Goal: Feedback & Contribution: Submit feedback/report problem

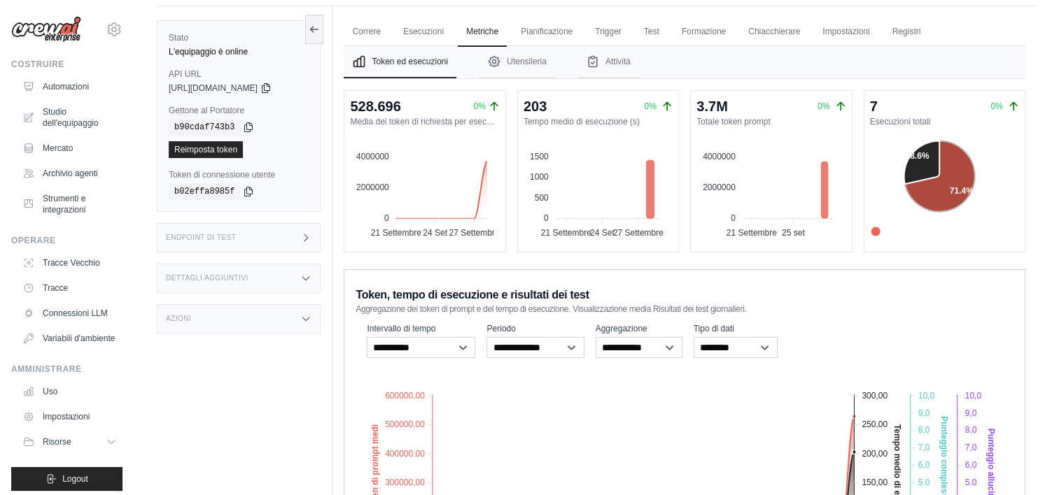
drag, startPoint x: 0, startPoint y: 0, endPoint x: 764, endPoint y: 34, distance: 764.3
click at [764, 34] on link "Chiacchierare" at bounding box center [774, 31] width 69 height 29
click at [691, 32] on link "Formazione" at bounding box center [703, 31] width 61 height 29
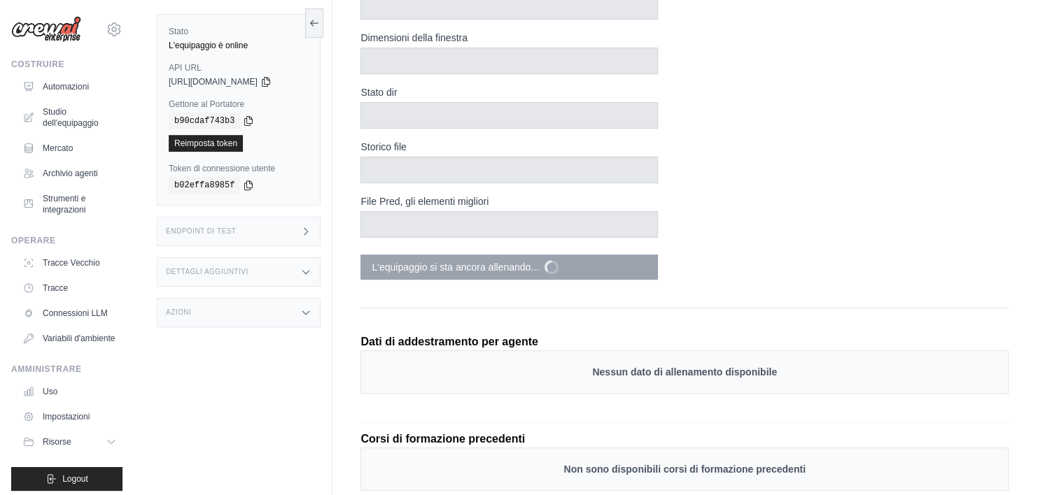
scroll to position [529, 0]
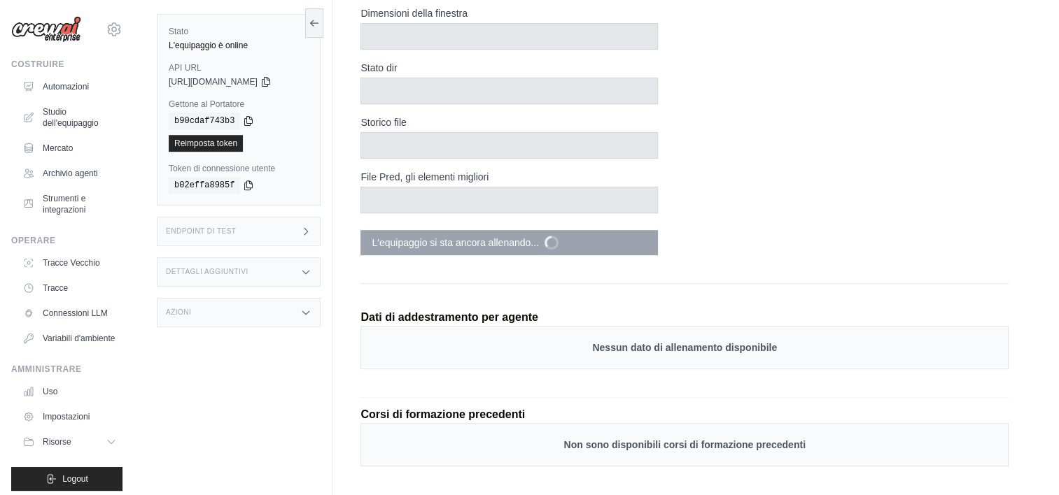
click at [759, 332] on div "Nessun dato di allenamento disponibile" at bounding box center [684, 347] width 648 height 43
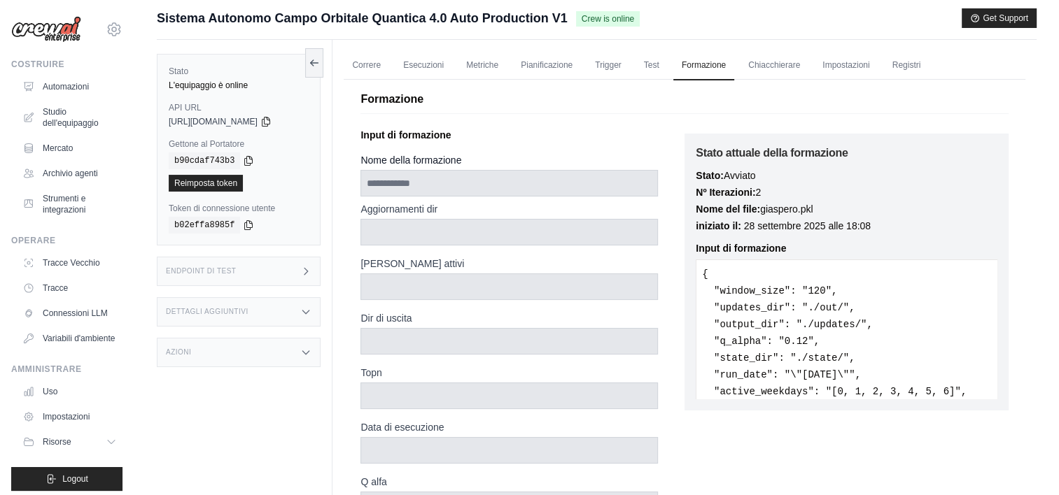
scroll to position [0, 0]
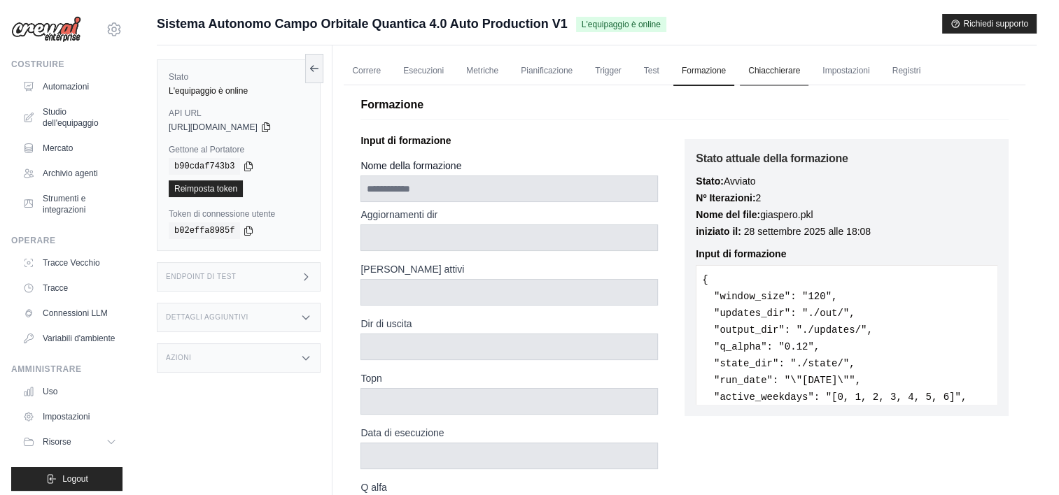
click at [764, 78] on link "Chiacchierare" at bounding box center [774, 71] width 69 height 29
click at [66, 84] on font "Automazioni" at bounding box center [67, 86] width 46 height 11
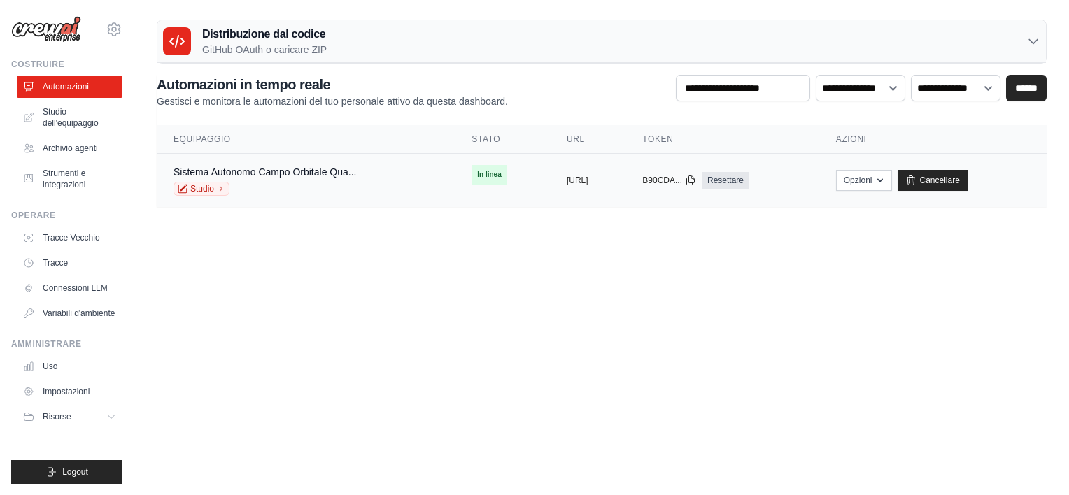
click at [472, 177] on span "In linea" at bounding box center [489, 175] width 35 height 20
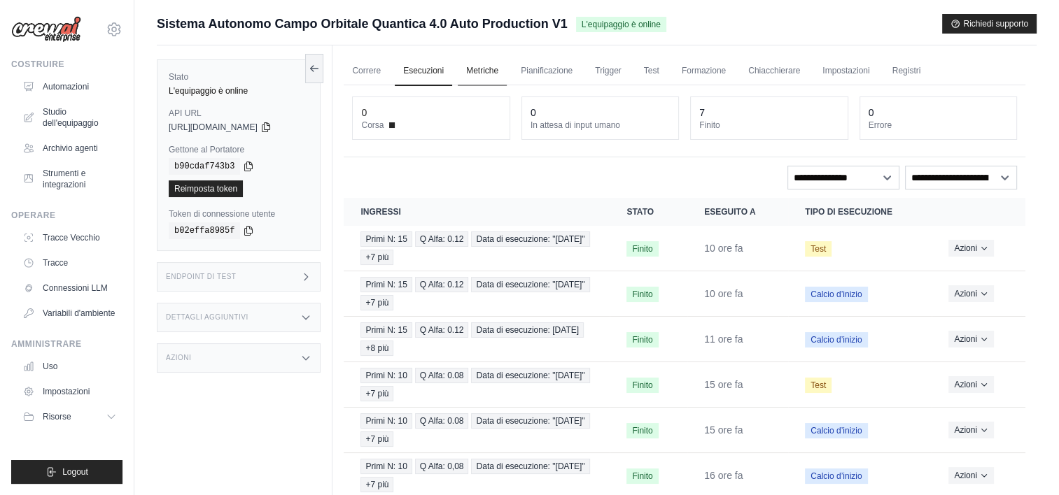
click at [490, 76] on link "Metriche" at bounding box center [482, 71] width 49 height 29
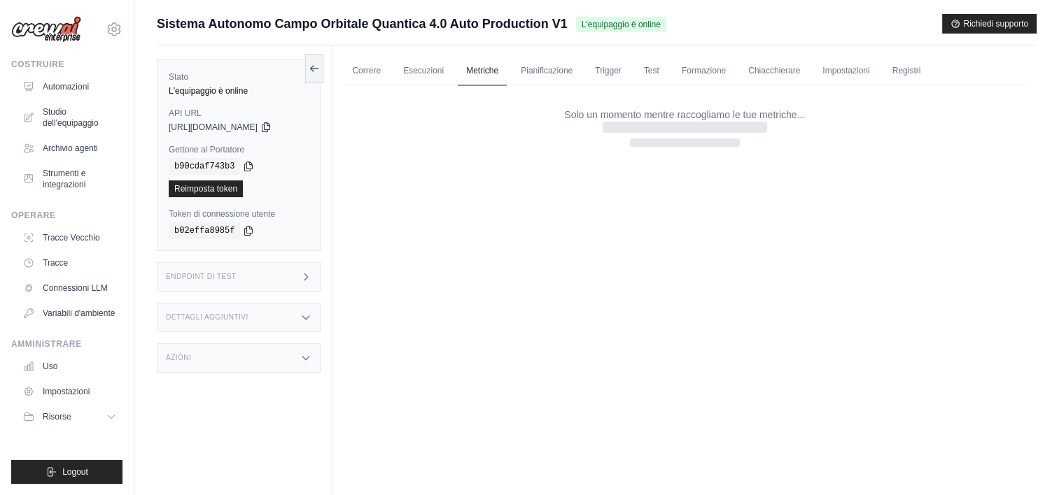
click at [490, 76] on link "Metriche" at bounding box center [482, 71] width 49 height 29
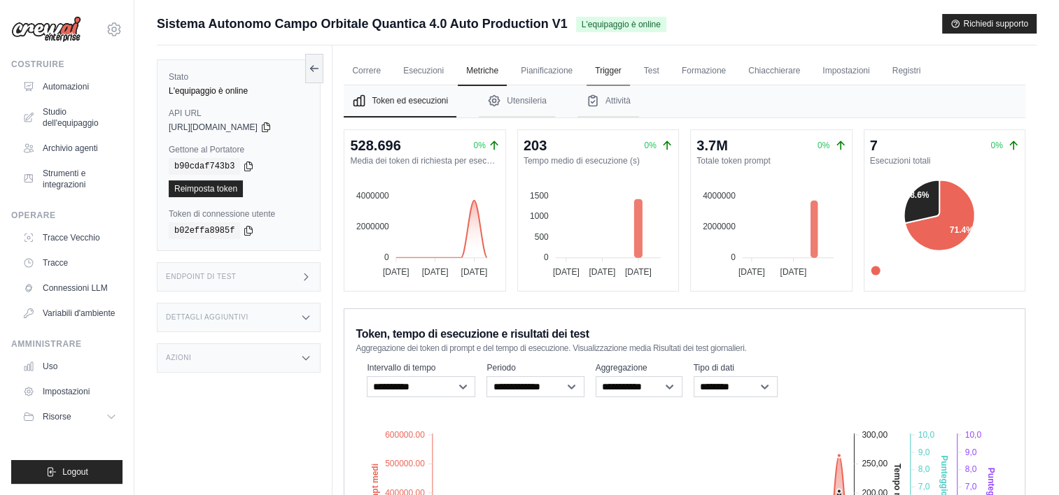
click at [611, 73] on link "Trigger" at bounding box center [607, 71] width 43 height 29
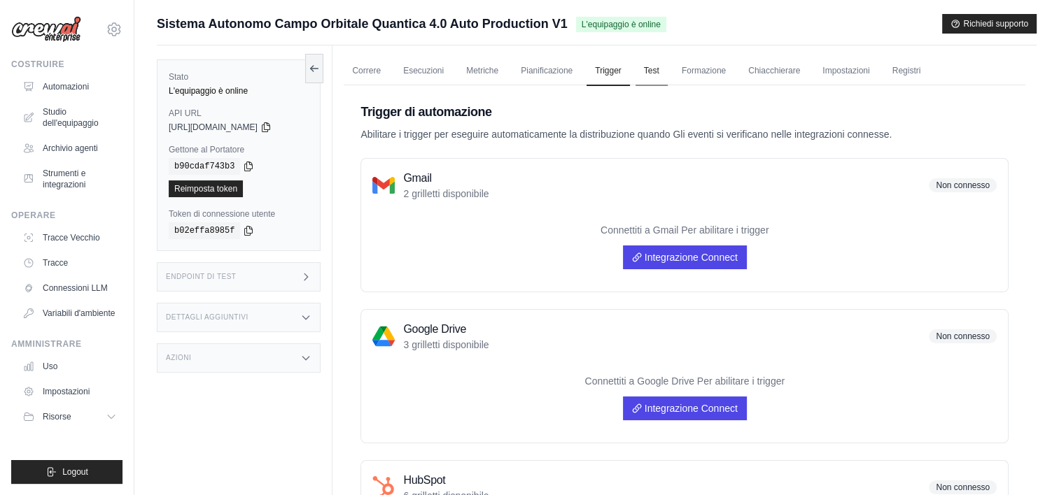
click at [655, 73] on link "Test" at bounding box center [651, 71] width 32 height 29
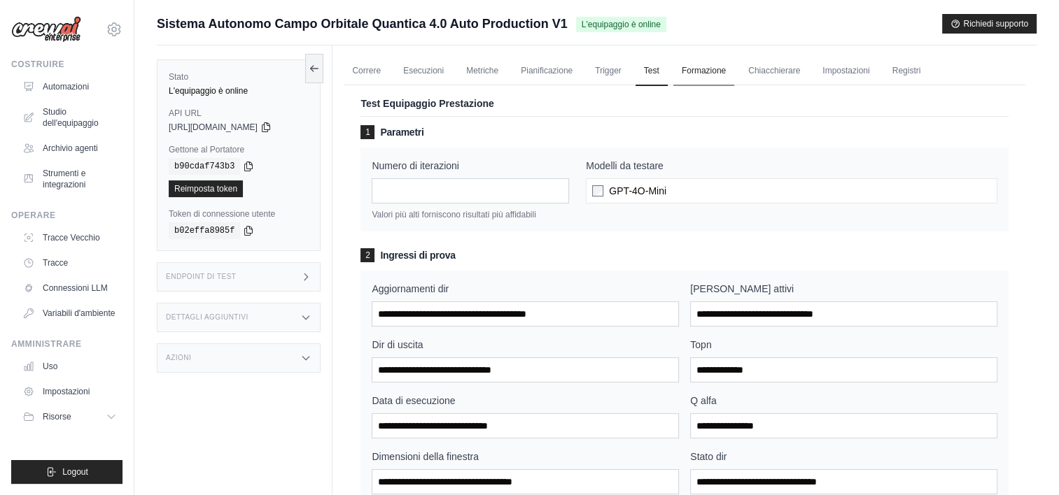
click at [689, 65] on link "Formazione" at bounding box center [703, 71] width 61 height 29
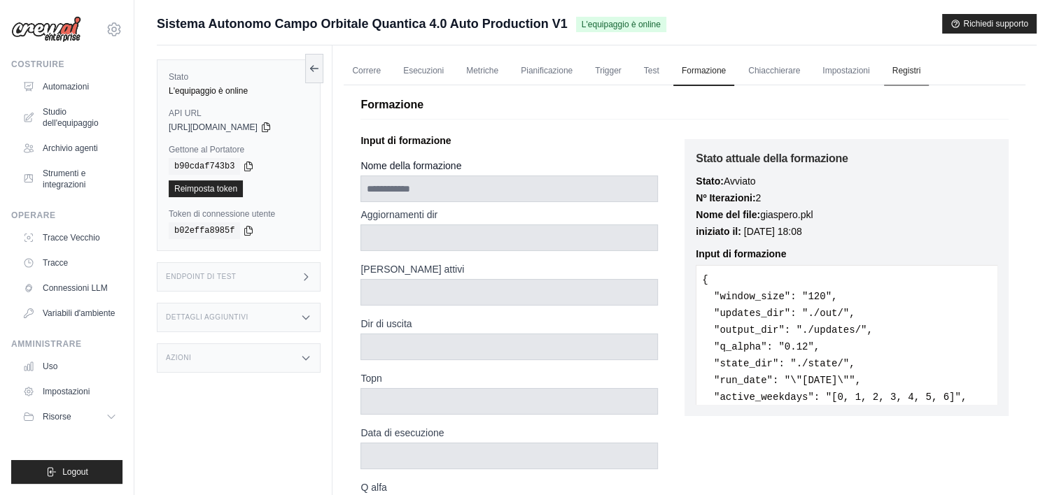
click at [899, 71] on link "Registri" at bounding box center [906, 71] width 45 height 29
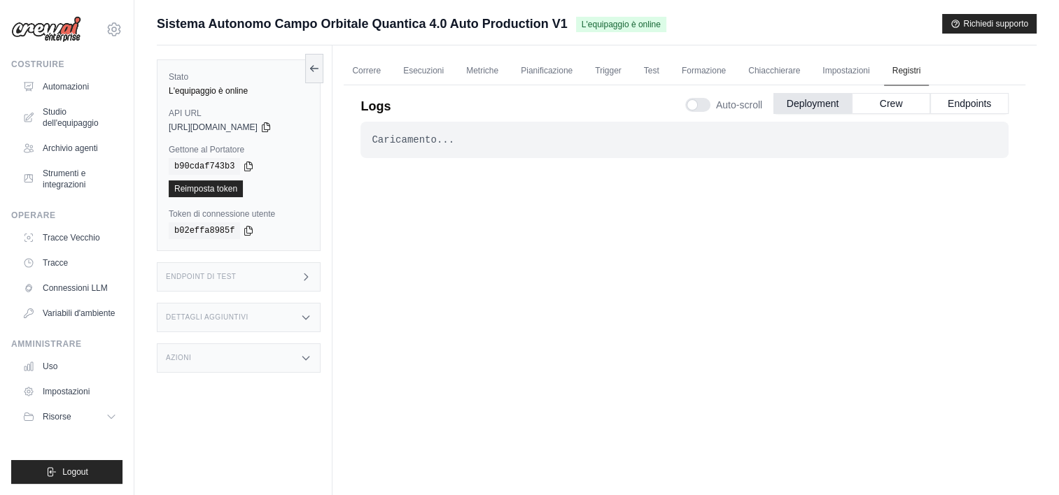
click at [899, 71] on link "Registri" at bounding box center [906, 71] width 45 height 29
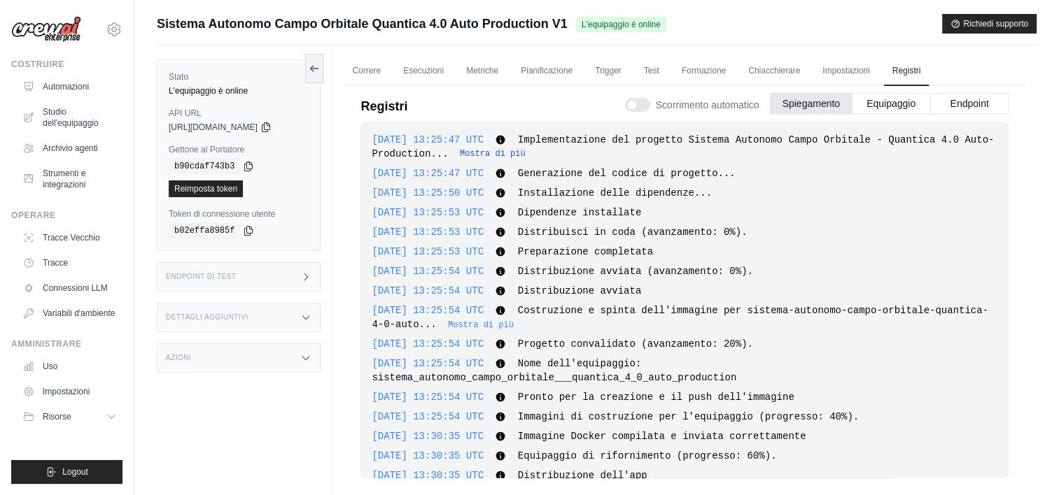
click at [502, 151] on button "Mostra di più" at bounding box center [493, 153] width 66 height 11
click at [502, 151] on span "Implementazione del progetto Sistema Autonomo Campo Orbitale - Quantica 4.0 Aut…" at bounding box center [683, 146] width 622 height 25
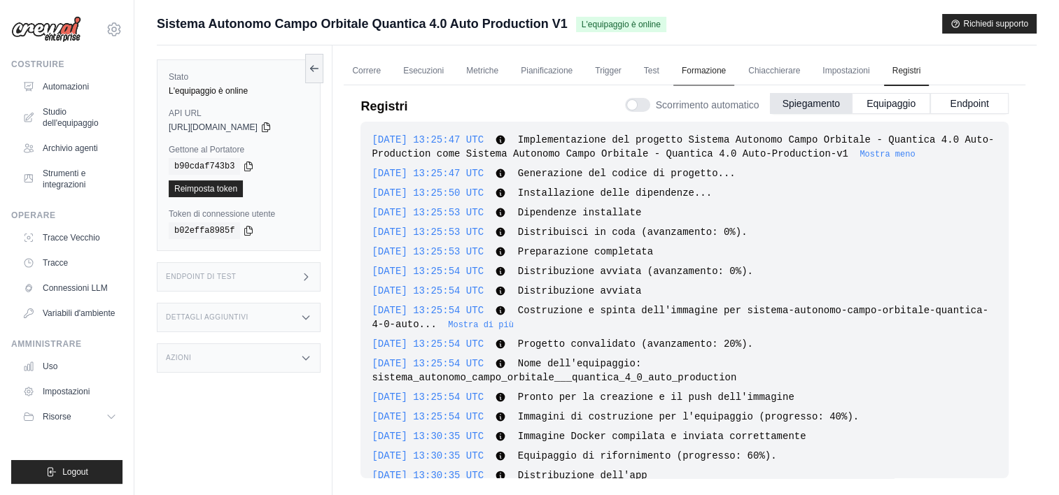
click at [714, 76] on link "Formazione" at bounding box center [703, 71] width 61 height 29
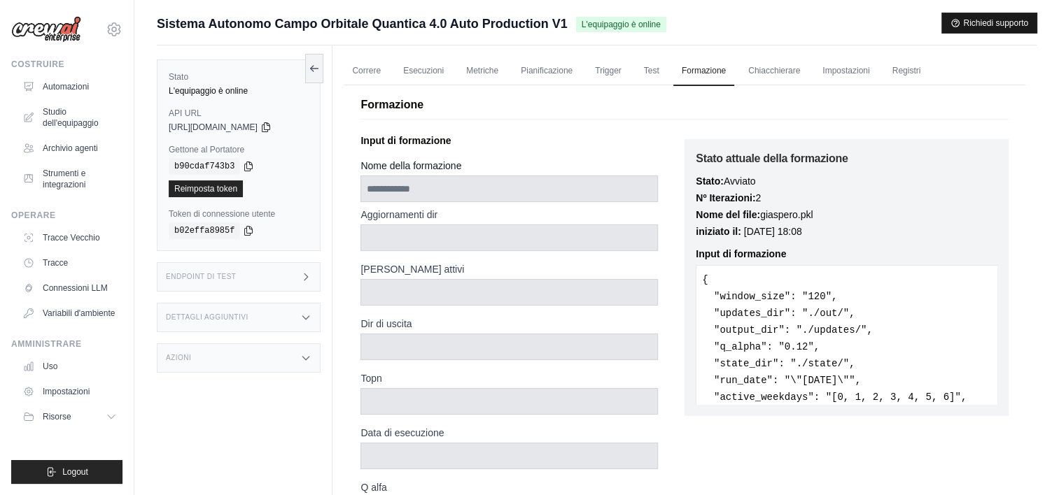
click at [991, 31] on button "Richiedi supporto" at bounding box center [989, 23] width 94 height 20
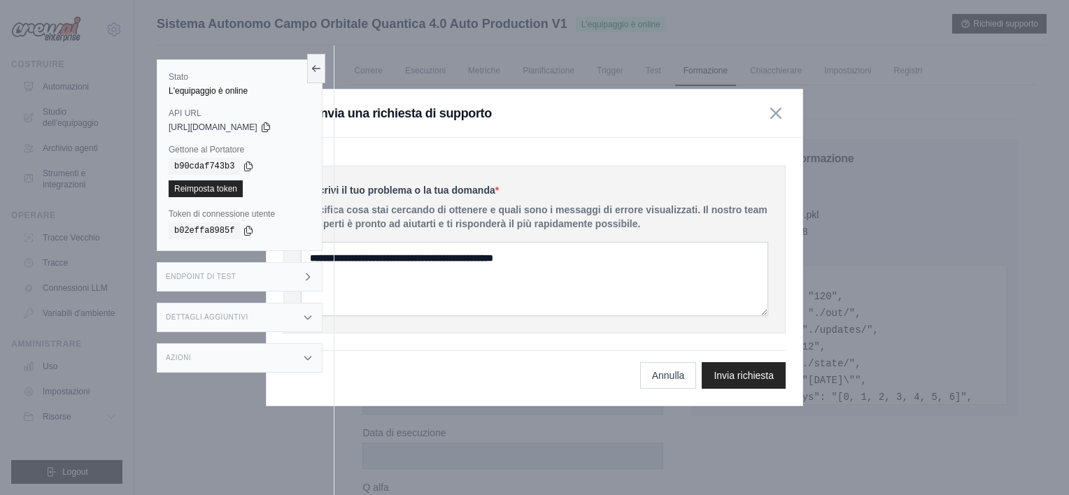
drag, startPoint x: 656, startPoint y: 120, endPoint x: 703, endPoint y: 109, distance: 48.2
click at [703, 109] on div "Invia una richiesta di supporto" at bounding box center [535, 114] width 536 height 48
click at [316, 71] on icon at bounding box center [316, 67] width 11 height 11
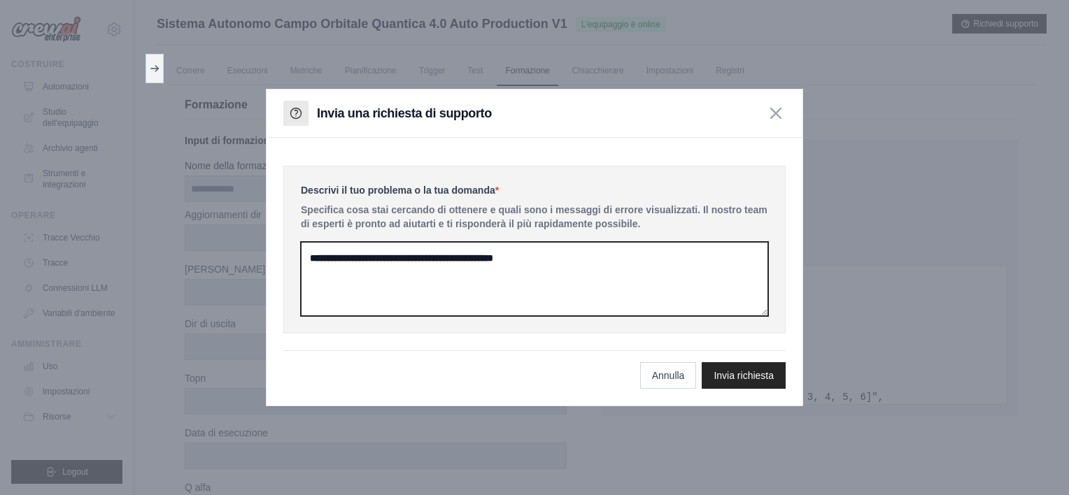
click at [519, 268] on textarea at bounding box center [534, 279] width 467 height 74
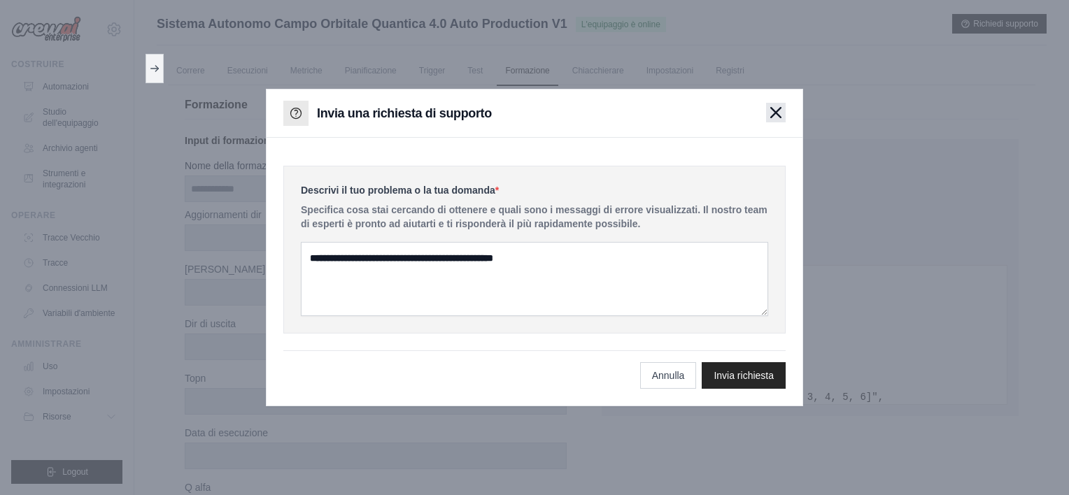
click at [776, 118] on icon "button" at bounding box center [776, 112] width 11 height 11
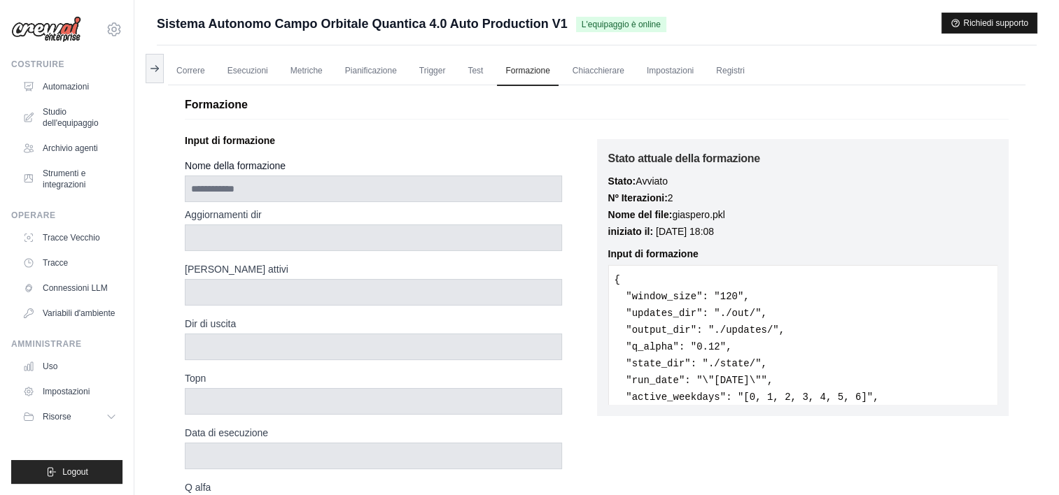
click at [966, 15] on button "Richiedi supporto" at bounding box center [989, 23] width 94 height 20
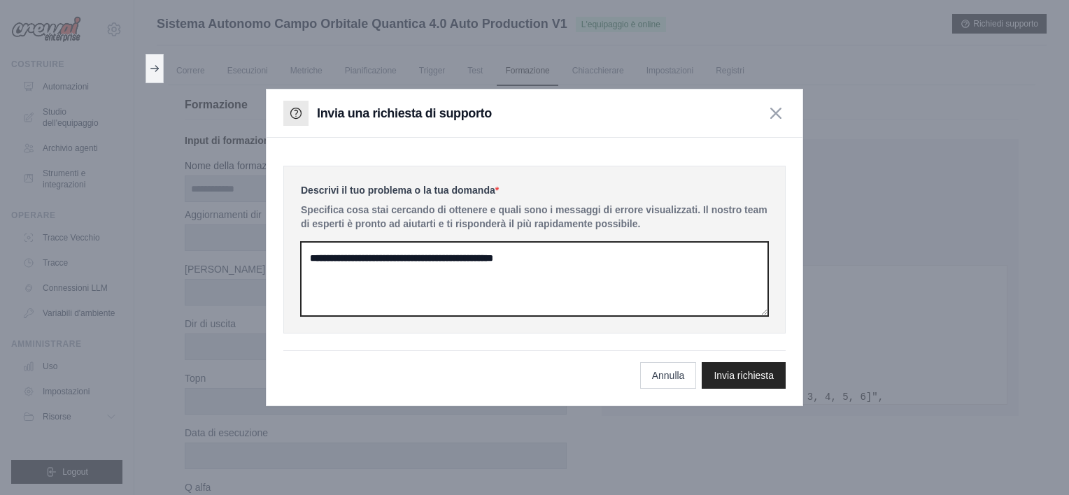
click at [551, 281] on textarea at bounding box center [534, 279] width 467 height 74
type textarea "*"
type textarea "**********"
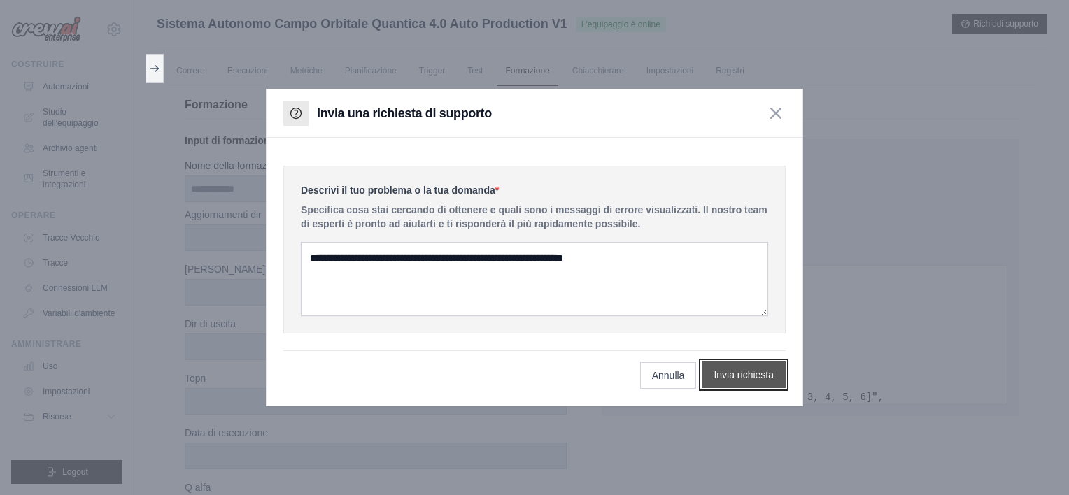
click at [717, 372] on button "Invia richiesta" at bounding box center [744, 375] width 84 height 27
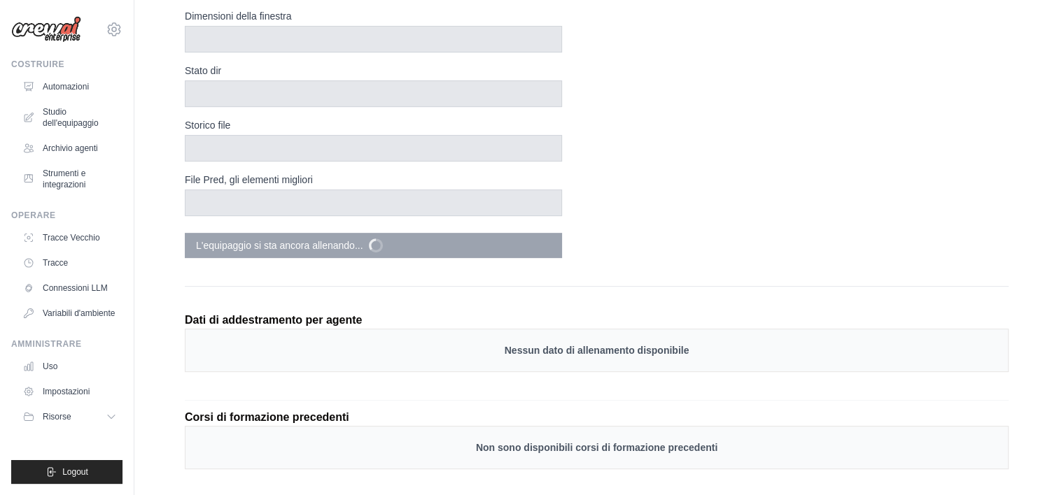
scroll to position [546, 0]
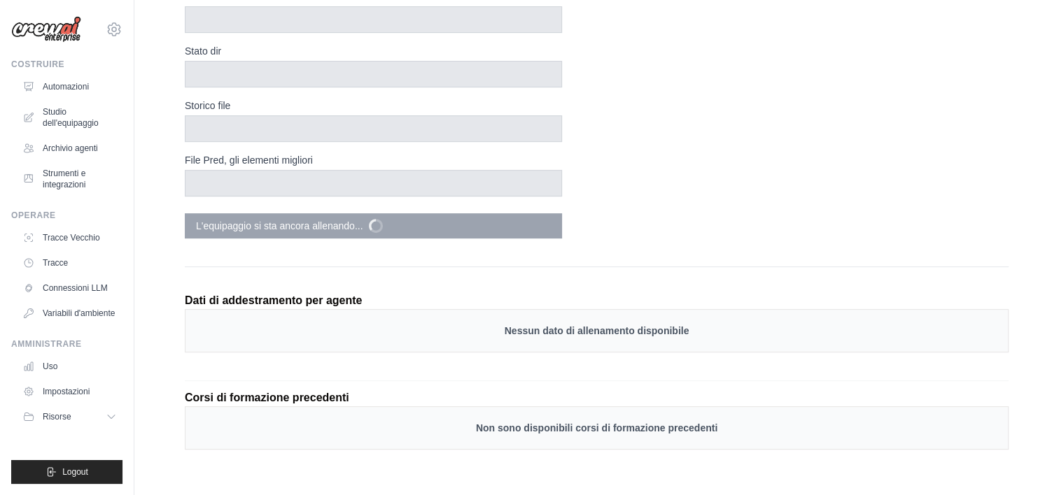
click at [519, 328] on p "Nessun dato di allenamento disponibile" at bounding box center [596, 331] width 794 height 14
click at [638, 432] on div "Non sono disponibili corsi di formazione precedenti" at bounding box center [597, 428] width 824 height 43
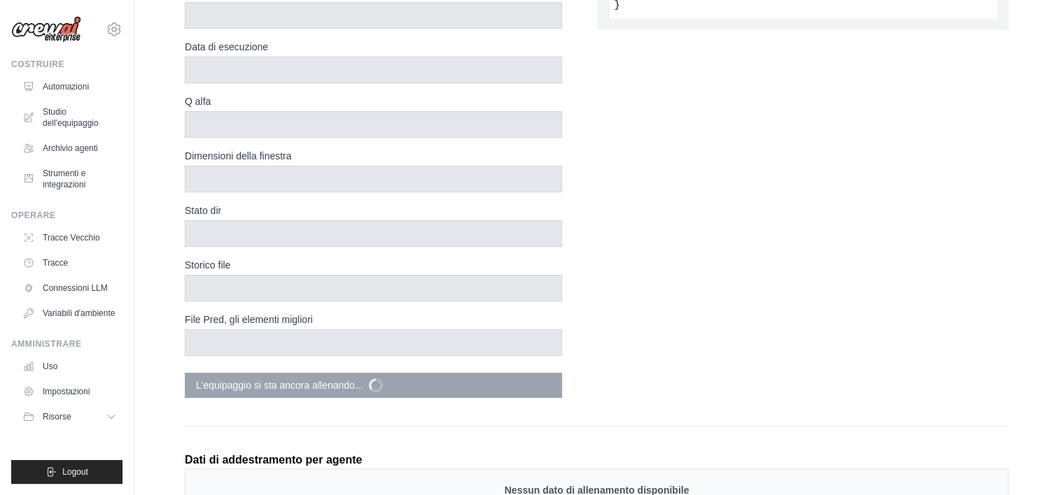
scroll to position [406, 0]
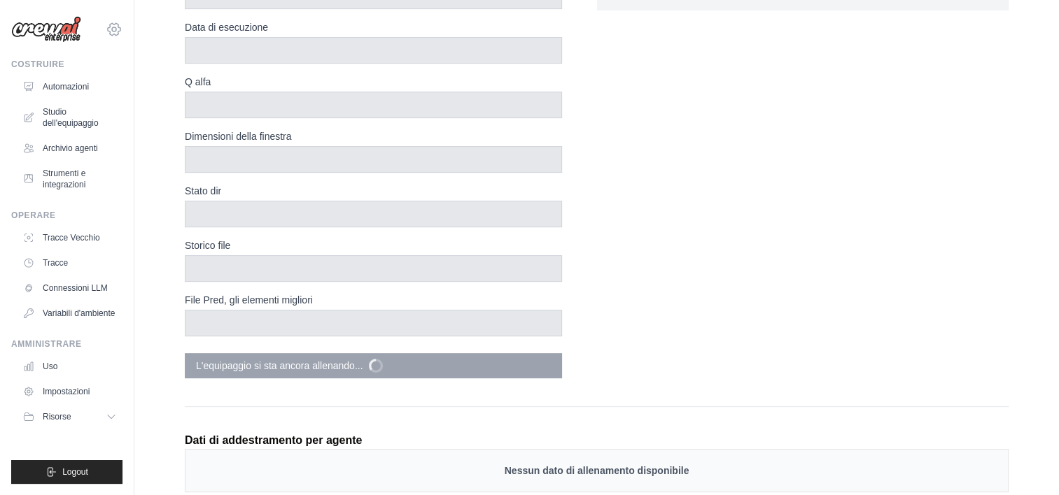
click at [113, 29] on icon at bounding box center [114, 29] width 17 height 17
click at [55, 87] on font "Automazioni" at bounding box center [67, 86] width 46 height 11
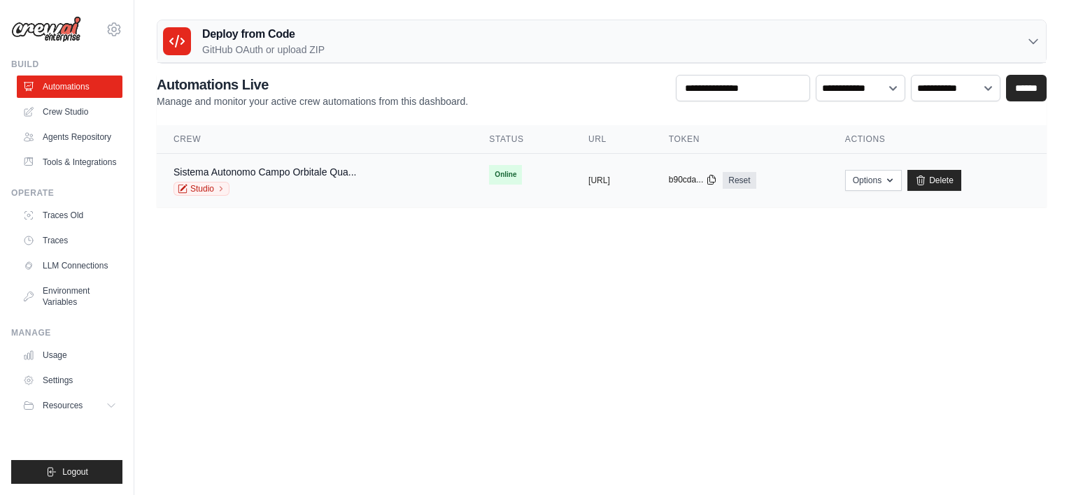
click at [717, 180] on button "b90cda..." at bounding box center [693, 179] width 48 height 11
click at [896, 182] on icon "button" at bounding box center [890, 179] width 11 height 11
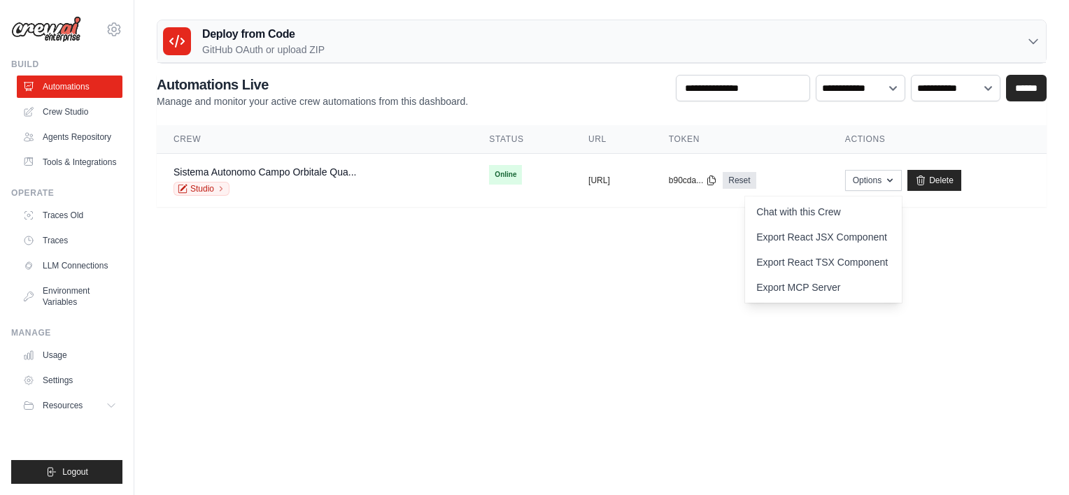
click at [680, 268] on body "arredoroggio@hotmail.it Settings Build Automations" at bounding box center [534, 247] width 1069 height 495
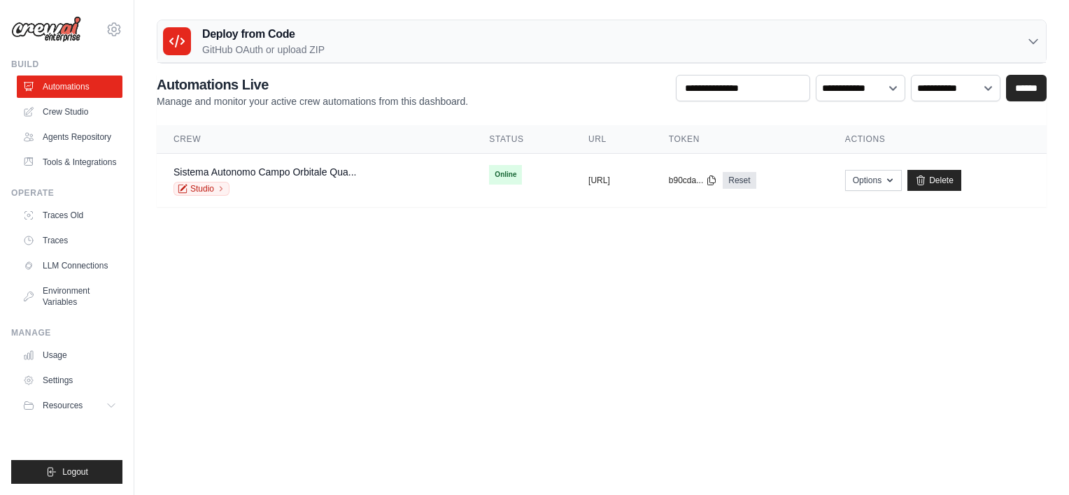
click at [680, 268] on body "arredoroggio@hotmail.it Settings Build Automations" at bounding box center [534, 247] width 1069 height 495
click at [198, 190] on link "Studio" at bounding box center [202, 189] width 56 height 14
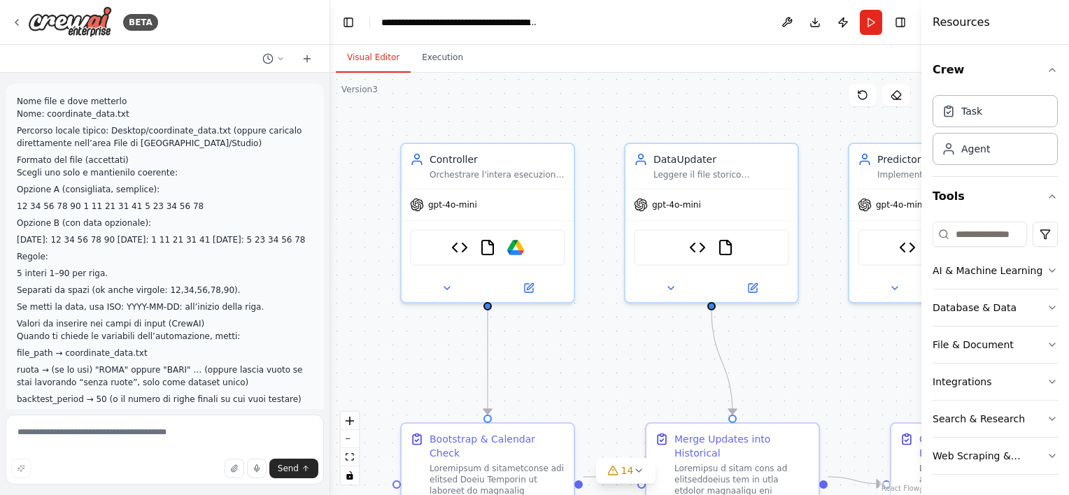
scroll to position [125128, 0]
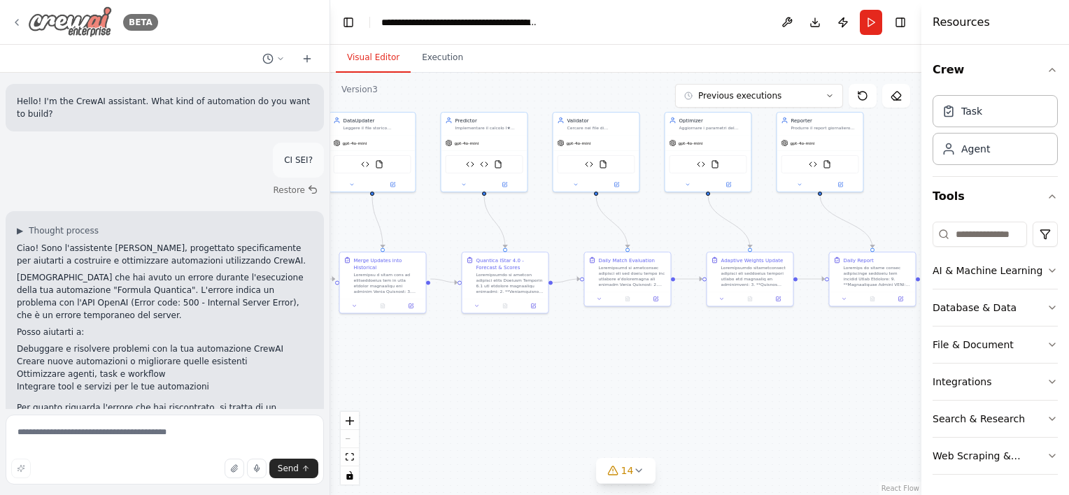
scroll to position [68, 0]
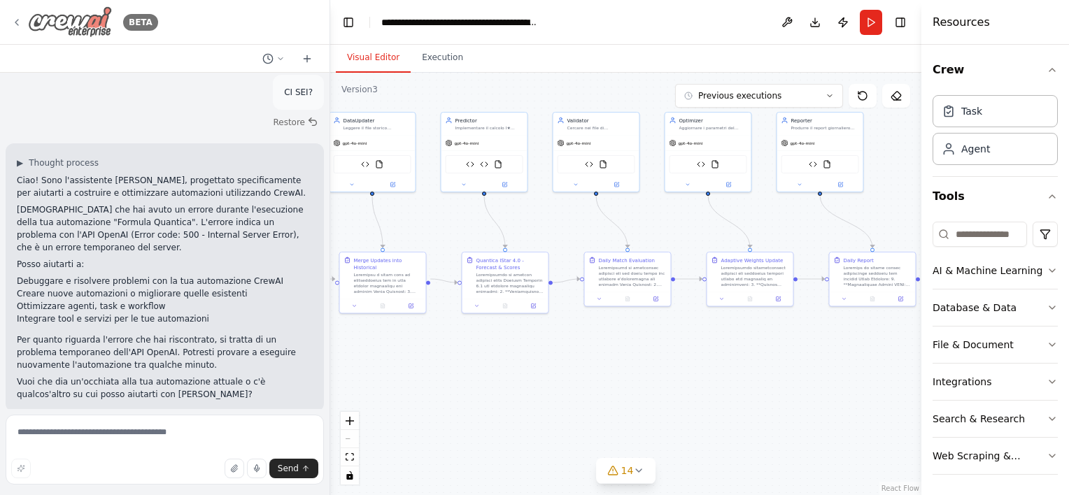
click at [20, 23] on icon at bounding box center [16, 22] width 11 height 11
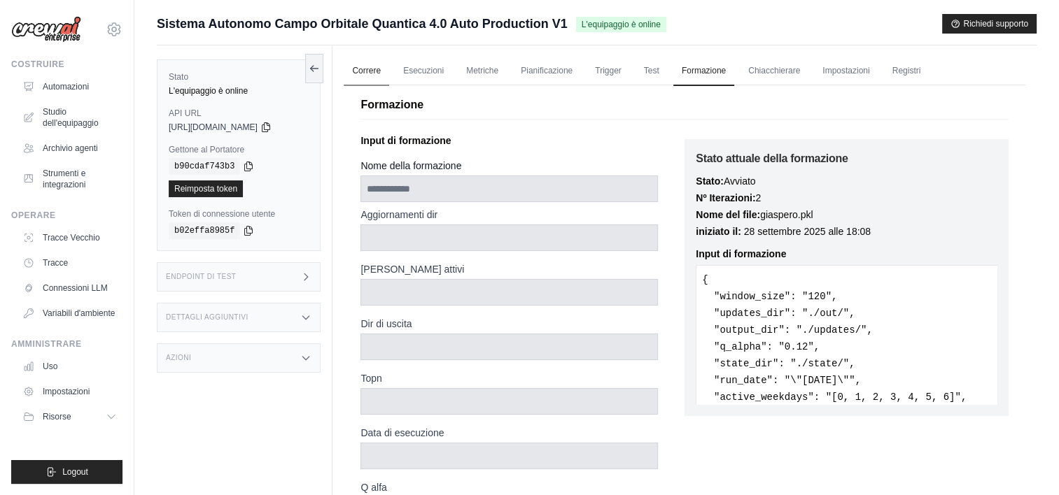
click at [372, 73] on link "Correre" at bounding box center [366, 71] width 45 height 29
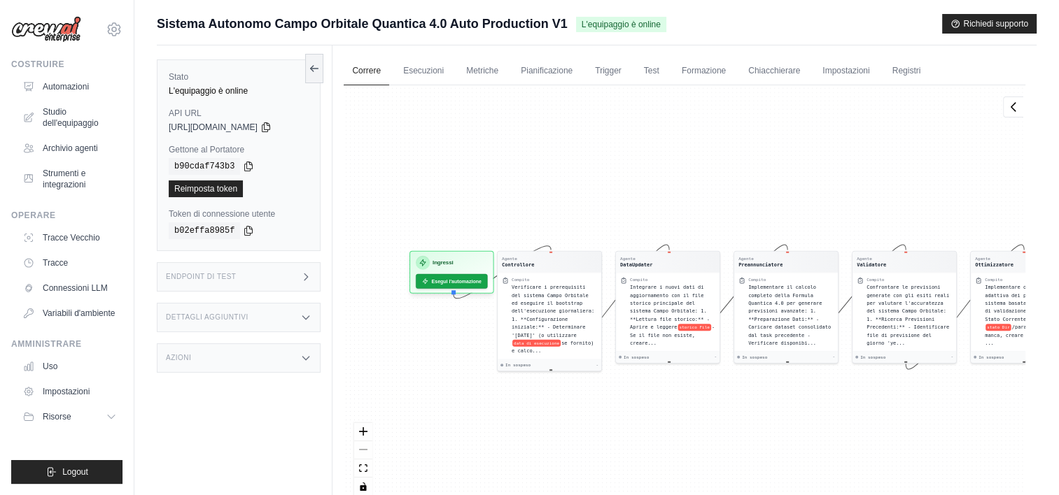
drag, startPoint x: 562, startPoint y: 407, endPoint x: 711, endPoint y: 414, distance: 149.2
click at [722, 418] on div "Agente Controllore Compito Verificare i prerequisiti del sistema Campo Orbitale…" at bounding box center [685, 295] width 682 height 421
click at [686, 155] on div "Agente Controllore Compito Verificare i prerequisiti del sistema Campo Orbitale…" at bounding box center [685, 295] width 682 height 421
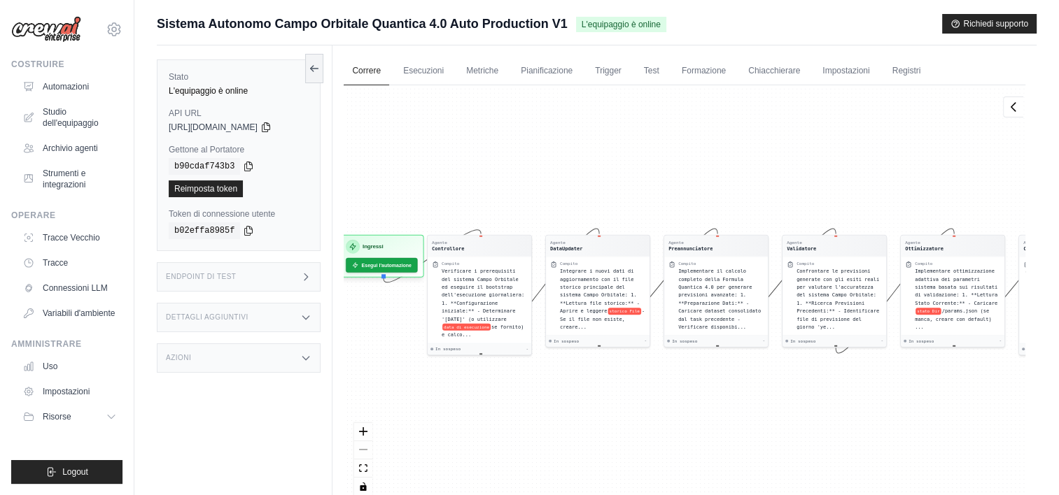
click at [608, 137] on div "Agente Controllore Compito Verificare i prerequisiti del sistema Campo Orbitale…" at bounding box center [685, 295] width 682 height 421
click at [720, 179] on div "Agente Controllore Compito Verificare i prerequisiti del sistema Campo Orbitale…" at bounding box center [685, 295] width 682 height 421
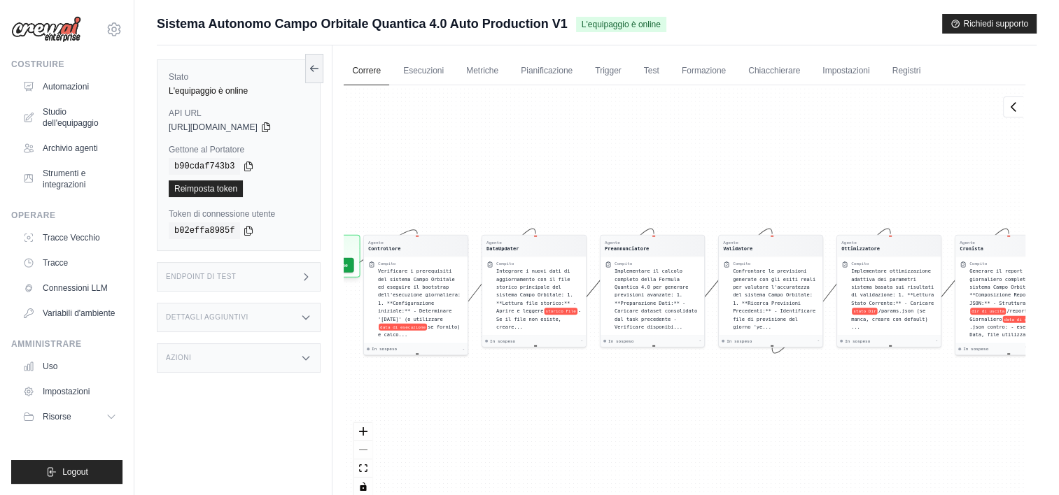
click at [675, 179] on div "Agente Controllore Compito Verificare i prerequisiti del sistema Campo Orbitale…" at bounding box center [685, 295] width 682 height 421
drag, startPoint x: 785, startPoint y: 181, endPoint x: 733, endPoint y: 181, distance: 51.8
click at [752, 181] on div "Agente Controllore Compito Verificare i prerequisiti del sistema Campo Orbitale…" at bounding box center [685, 295] width 682 height 421
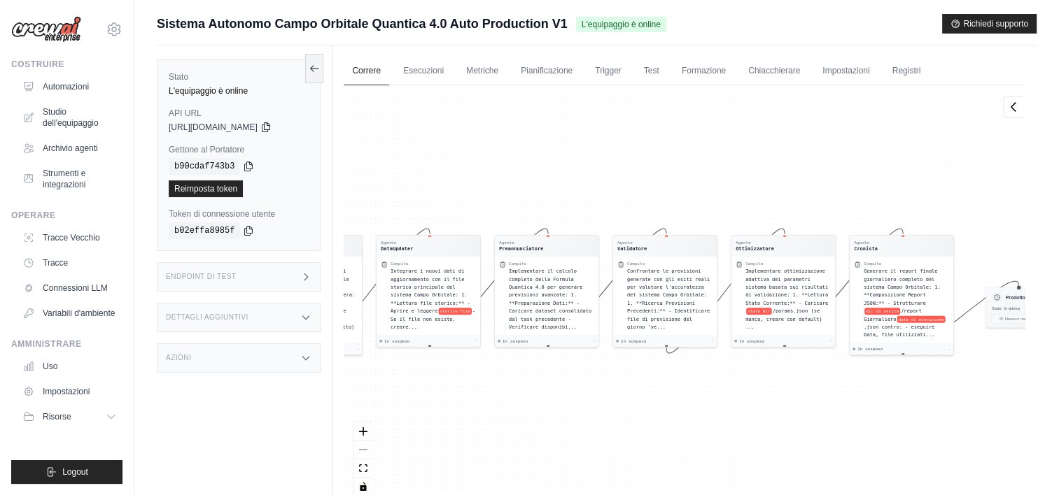
click at [733, 181] on div "Agente Controllore Compito Verificare i prerequisiti del sistema Campo Orbitale…" at bounding box center [685, 295] width 682 height 421
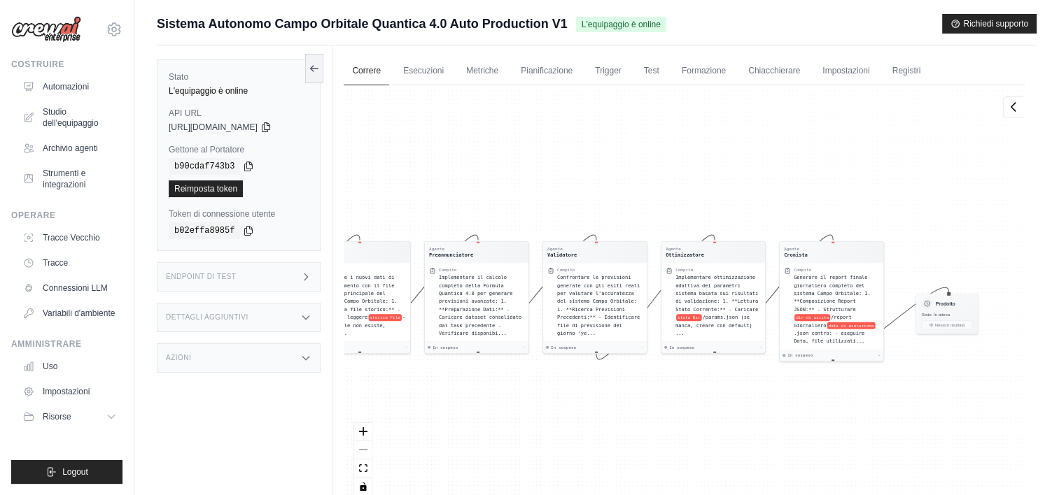
drag, startPoint x: 896, startPoint y: 184, endPoint x: 725, endPoint y: 185, distance: 171.5
click at [727, 185] on div "Agente Controllore Compito Verificare i prerequisiti del sistema Campo Orbitale…" at bounding box center [685, 295] width 682 height 421
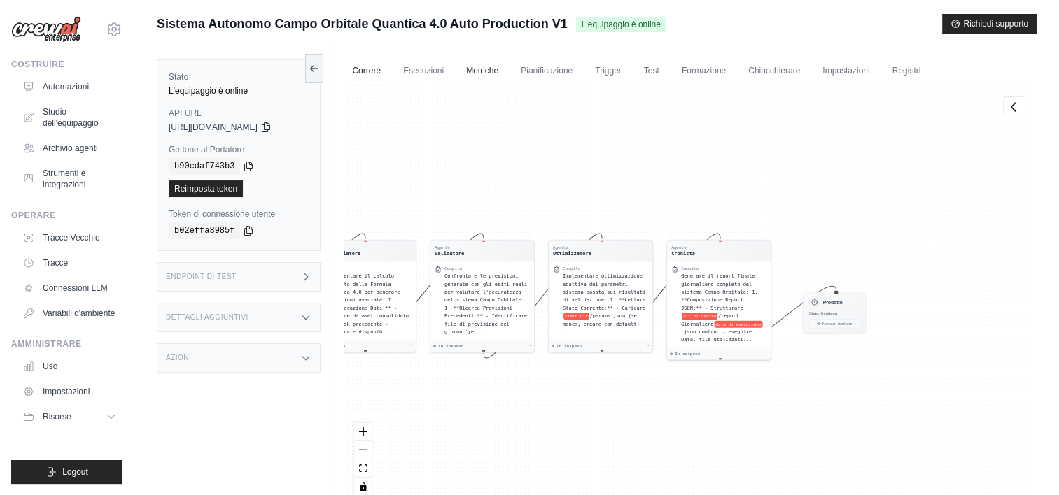
click at [476, 69] on link "Metriche" at bounding box center [482, 71] width 49 height 29
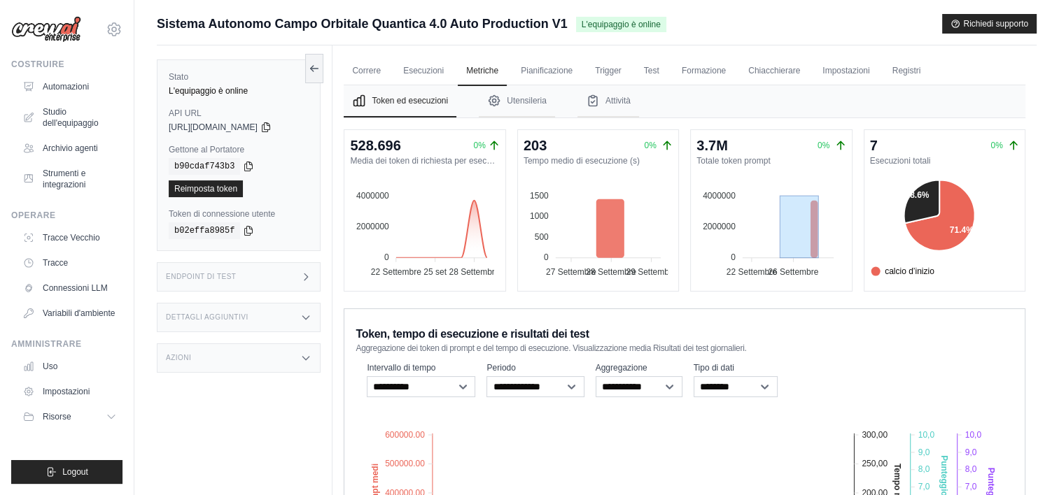
drag, startPoint x: 810, startPoint y: 244, endPoint x: 771, endPoint y: 247, distance: 39.3
click at [493, 146] on icon at bounding box center [493, 145] width 11 height 11
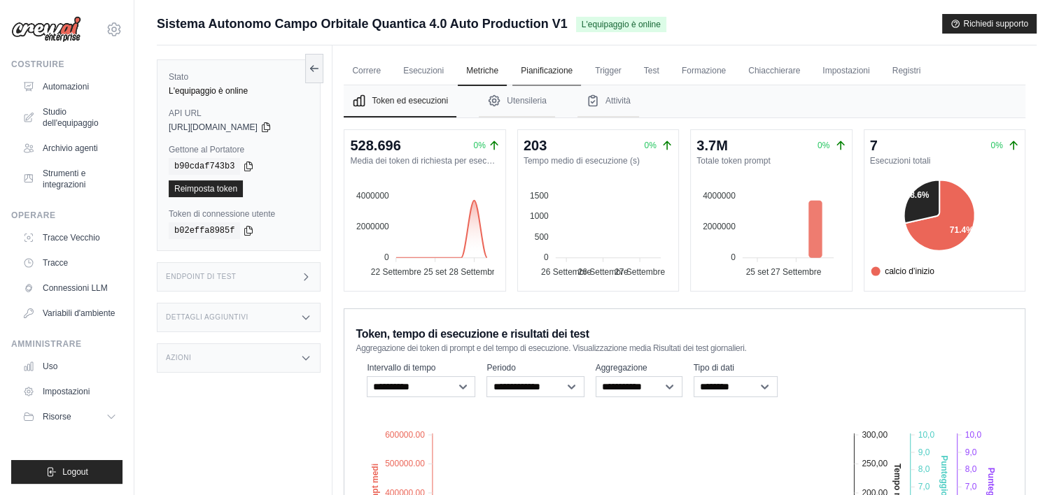
click at [544, 76] on link "Pianificazione" at bounding box center [546, 71] width 69 height 29
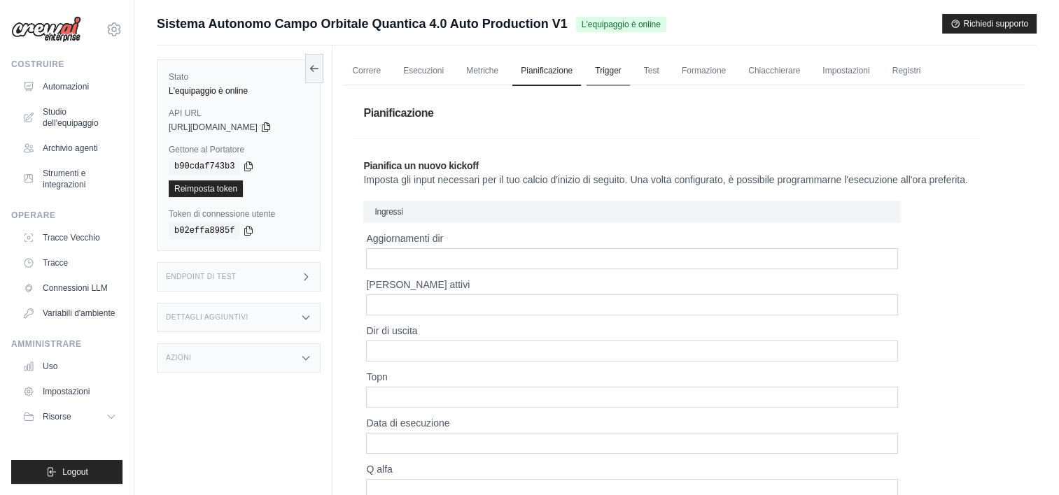
click at [611, 78] on link "Trigger" at bounding box center [607, 71] width 43 height 29
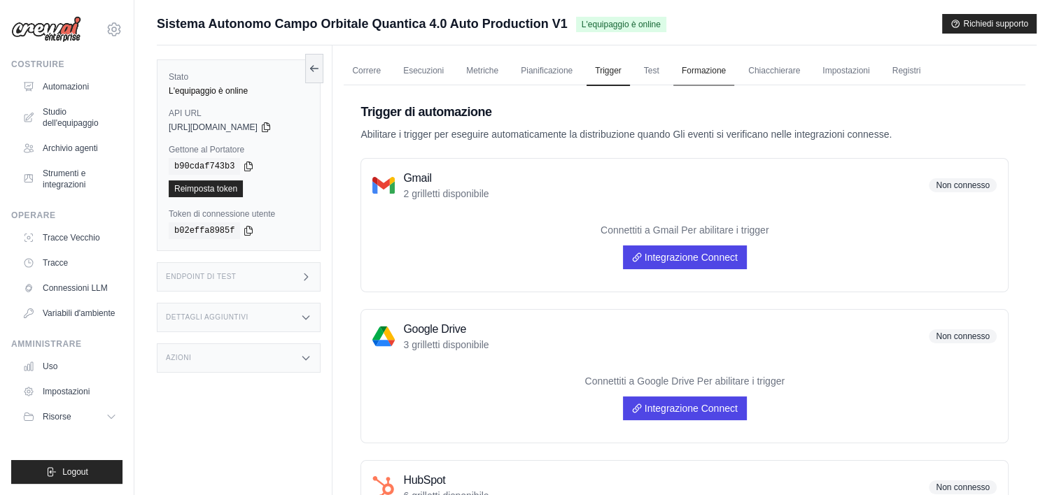
click at [697, 78] on link "Formazione" at bounding box center [703, 71] width 61 height 29
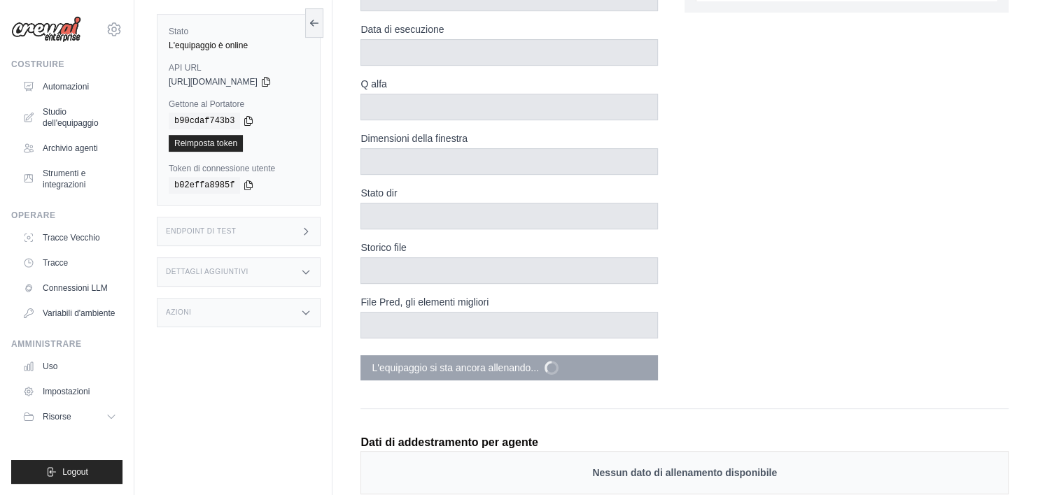
scroll to position [420, 0]
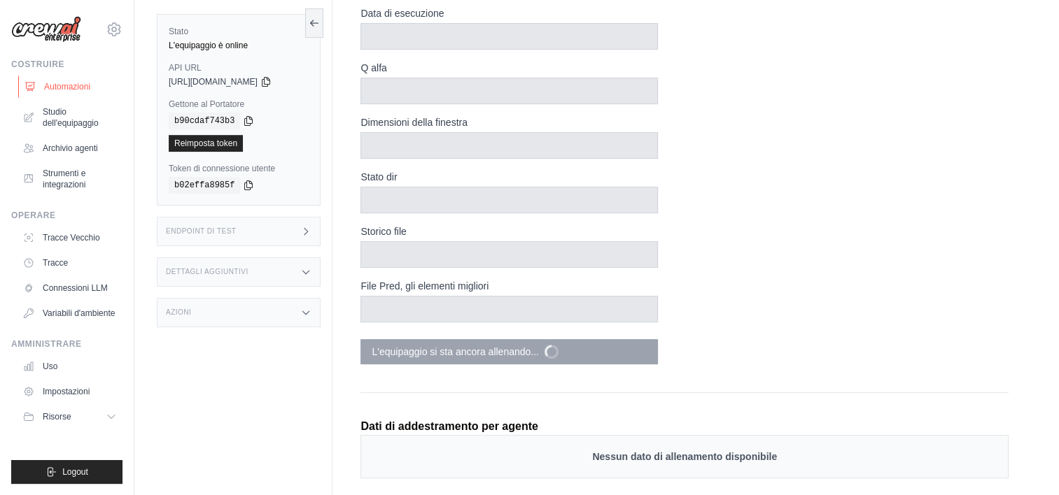
click at [66, 82] on font "Automazioni" at bounding box center [67, 86] width 46 height 11
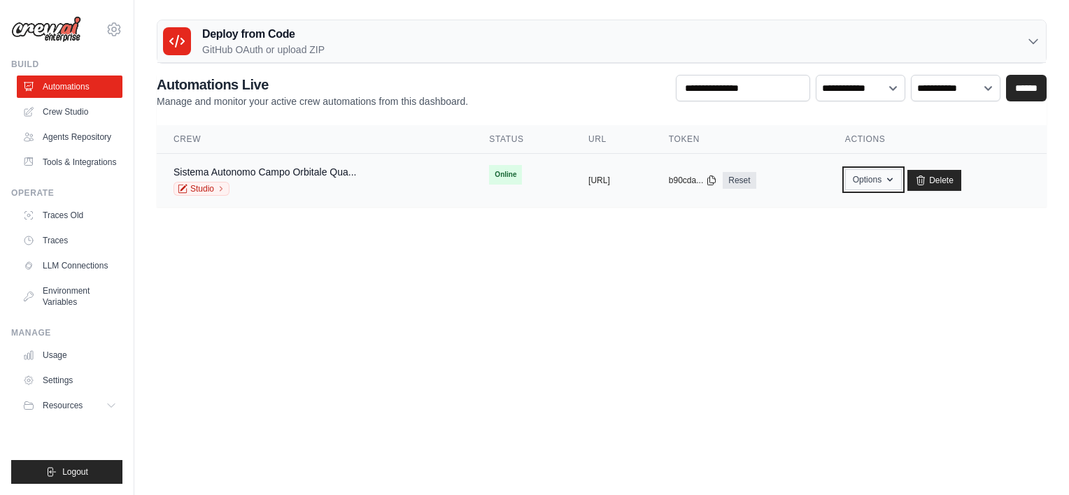
click at [896, 182] on icon "button" at bounding box center [890, 179] width 11 height 11
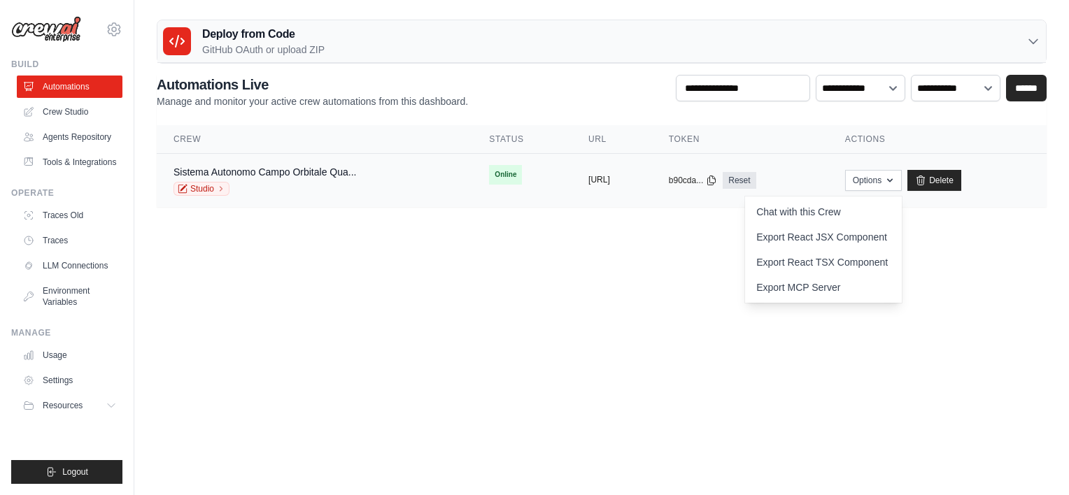
click at [610, 178] on button "https://sistema-autonomo-campo-orbi" at bounding box center [600, 179] width 22 height 11
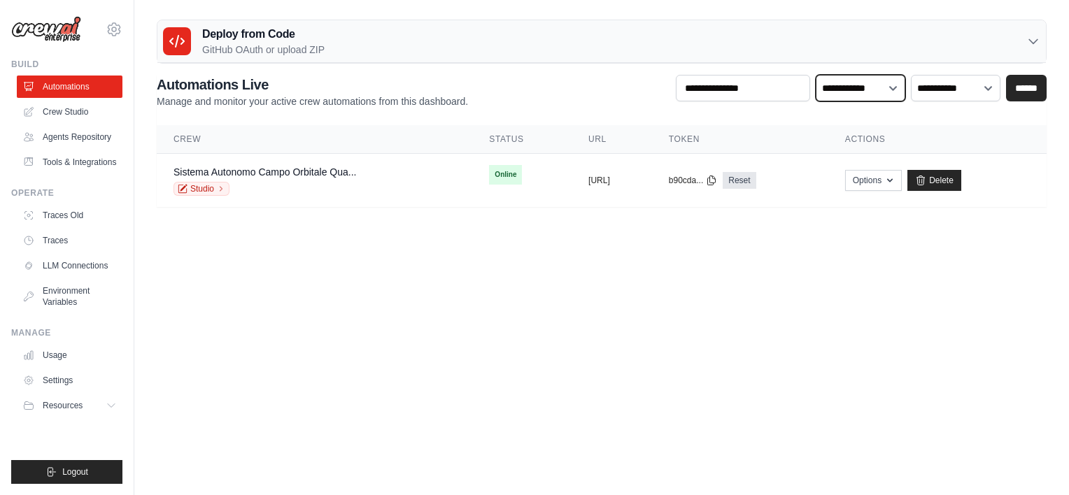
click at [893, 87] on select "**********" at bounding box center [861, 88] width 90 height 27
click at [990, 87] on select "**********" at bounding box center [956, 88] width 90 height 27
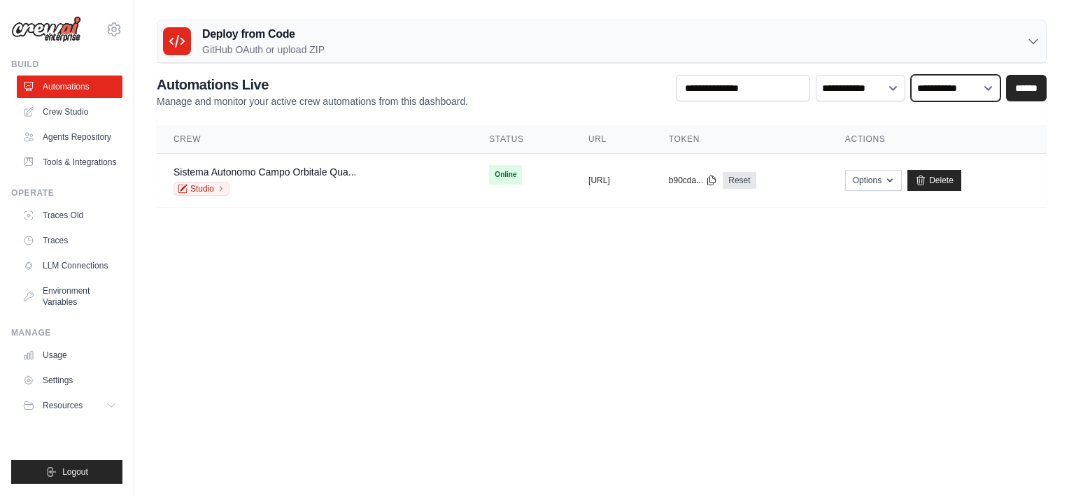
click at [990, 87] on select "**********" at bounding box center [956, 88] width 90 height 27
click at [788, 92] on input "text" at bounding box center [743, 88] width 134 height 27
click at [47, 353] on link "Usage" at bounding box center [71, 355] width 106 height 22
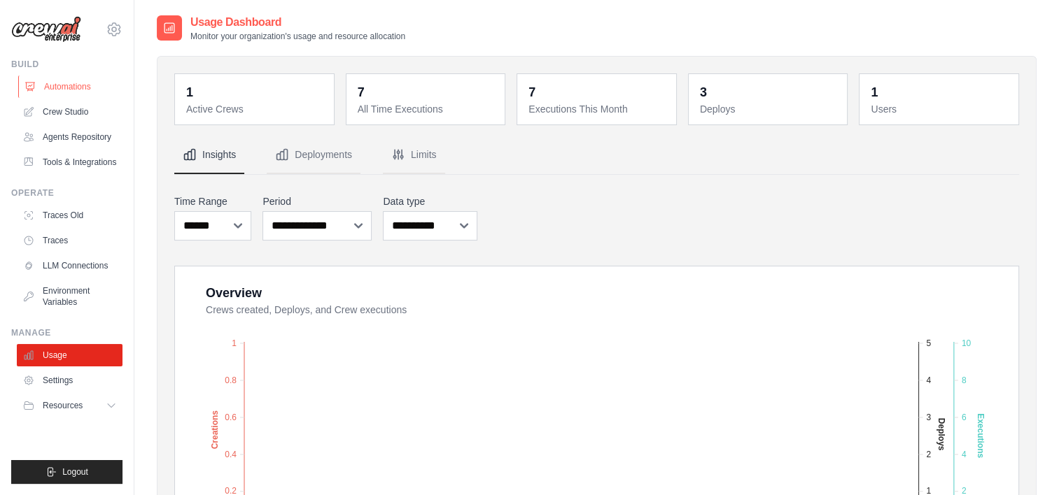
click at [73, 89] on link "Automations" at bounding box center [71, 87] width 106 height 22
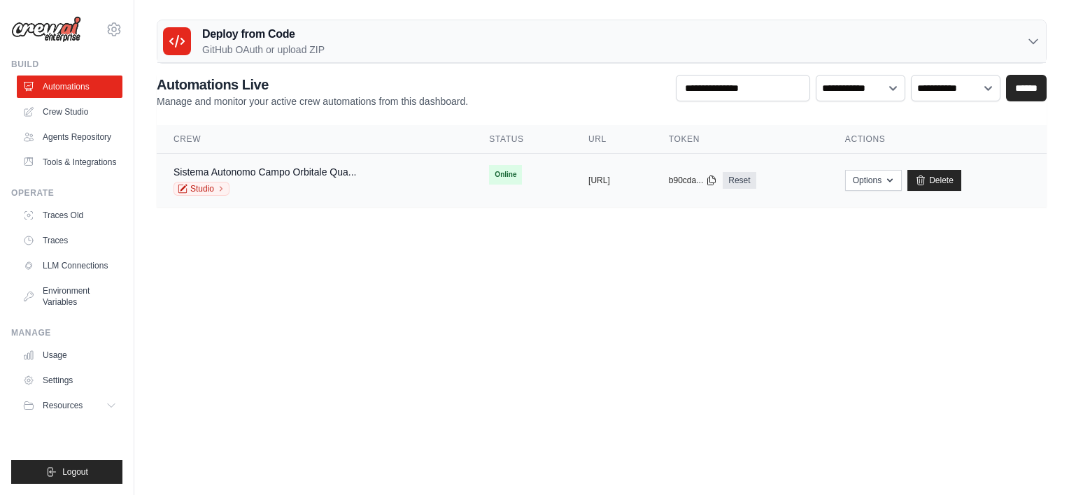
click at [489, 171] on span "Online" at bounding box center [505, 175] width 33 height 20
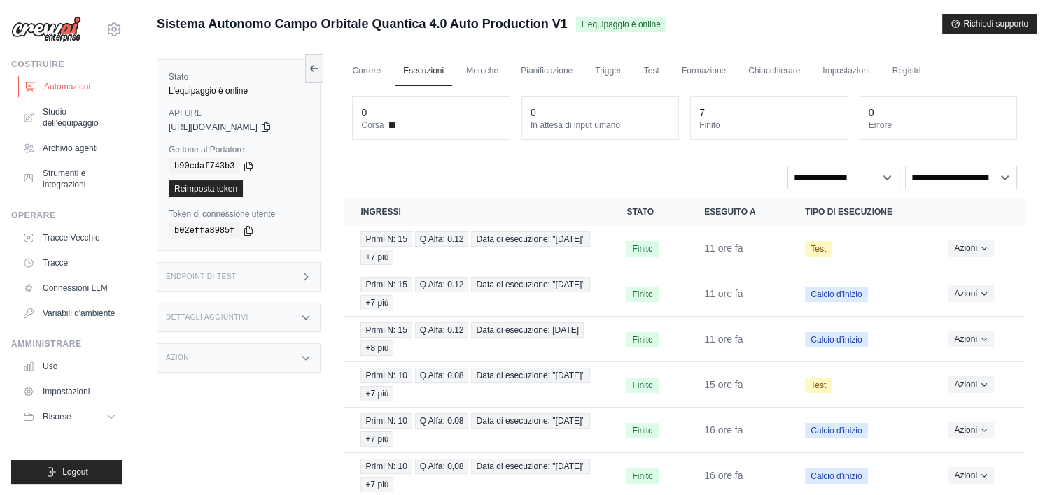
click at [74, 91] on font "Automazioni" at bounding box center [67, 86] width 46 height 11
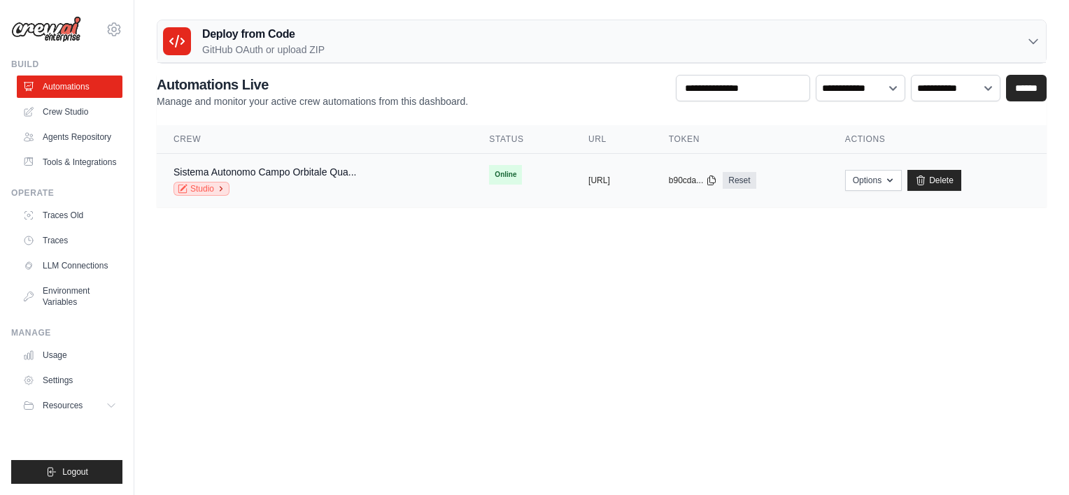
click at [207, 190] on link "Studio" at bounding box center [202, 189] width 56 height 14
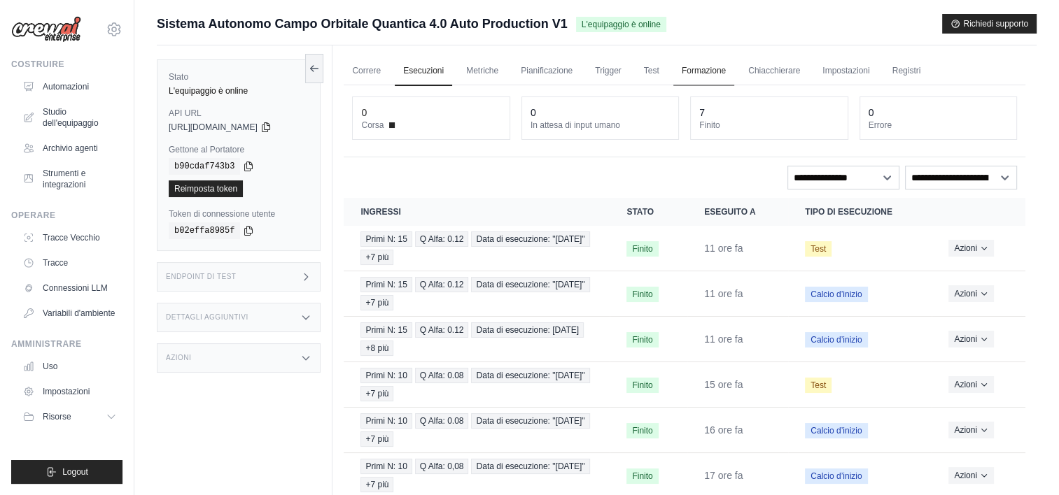
click at [708, 72] on link "Formazione" at bounding box center [703, 71] width 61 height 29
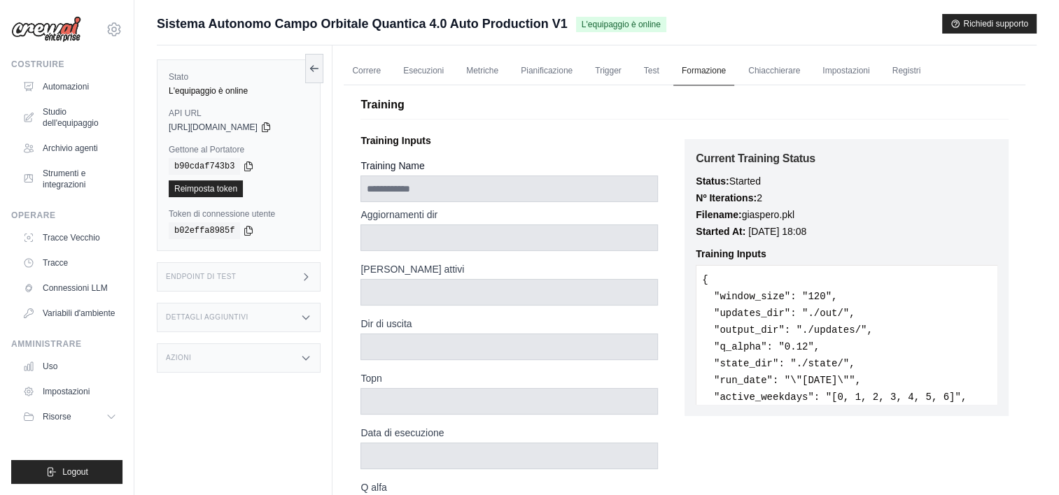
click at [708, 72] on link "Formazione" at bounding box center [703, 71] width 61 height 29
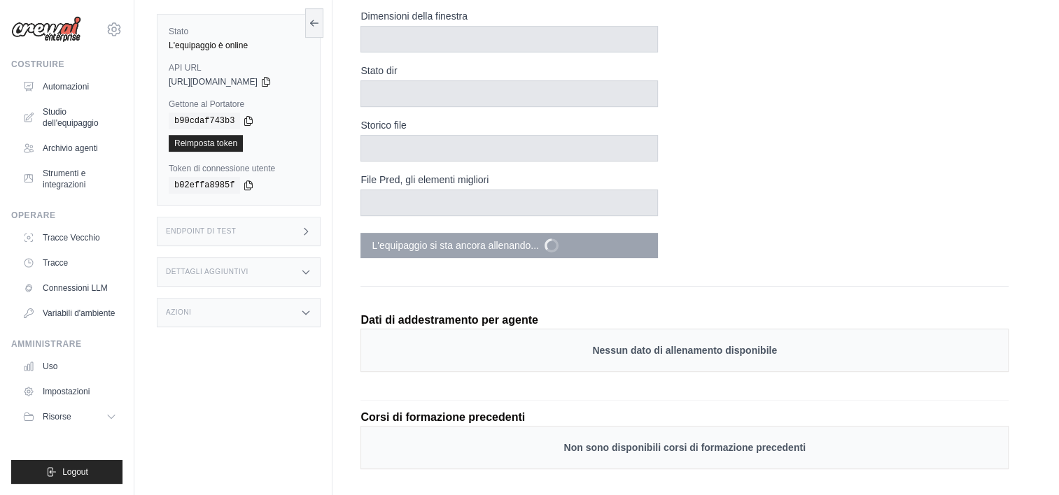
scroll to position [546, 0]
